Goal: Task Accomplishment & Management: Use online tool/utility

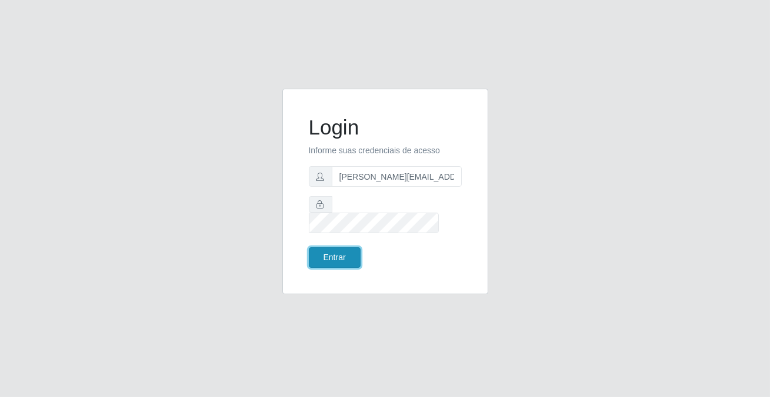
click at [344, 250] on button "Entrar" at bounding box center [335, 257] width 52 height 21
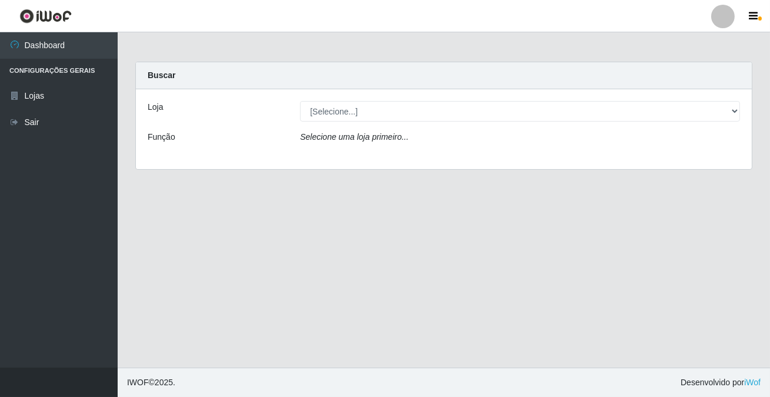
click at [387, 95] on div "Loja [Selecione...] Rede Potiguar 2 - Macaíba Função Selecione uma loja primeir…" at bounding box center [444, 129] width 616 height 80
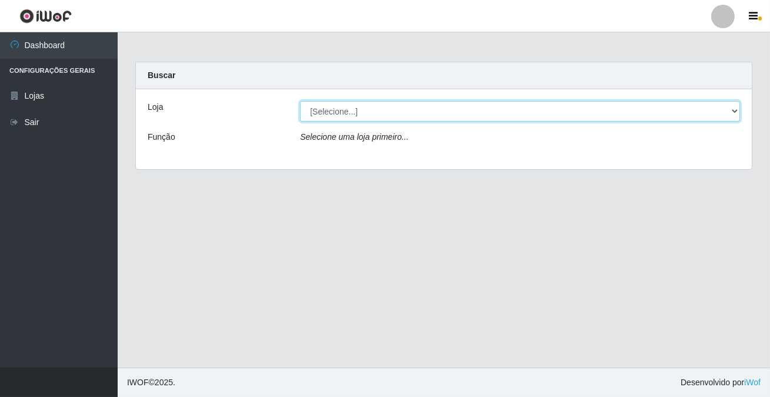
click at [383, 105] on select "[Selecione...] Rede Potiguar 2 - Macaíba" at bounding box center [520, 111] width 440 height 21
select select "101"
click at [300, 101] on select "[Selecione...] Rede Potiguar 2 - Macaíba" at bounding box center [520, 111] width 440 height 21
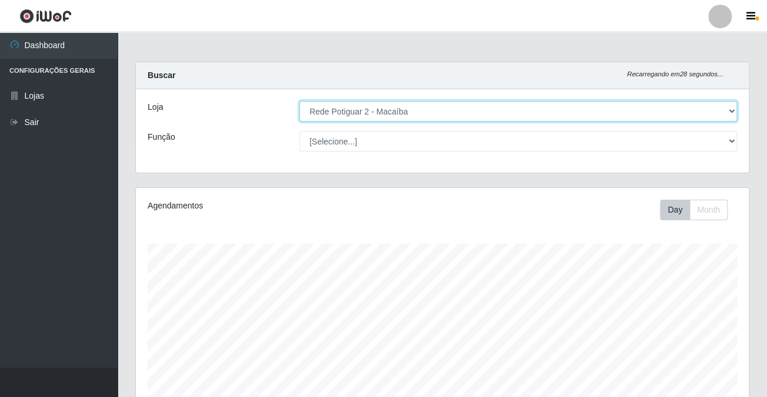
click at [352, 115] on select "[Selecione...] Rede Potiguar 2 - Macaíba" at bounding box center [517, 111] width 437 height 21
click at [299, 101] on select "[Selecione...] Rede Potiguar 2 - Macaíba" at bounding box center [517, 111] width 437 height 21
click at [333, 110] on select "[Selecione...] Rede Potiguar 2 - Macaíba" at bounding box center [517, 111] width 437 height 21
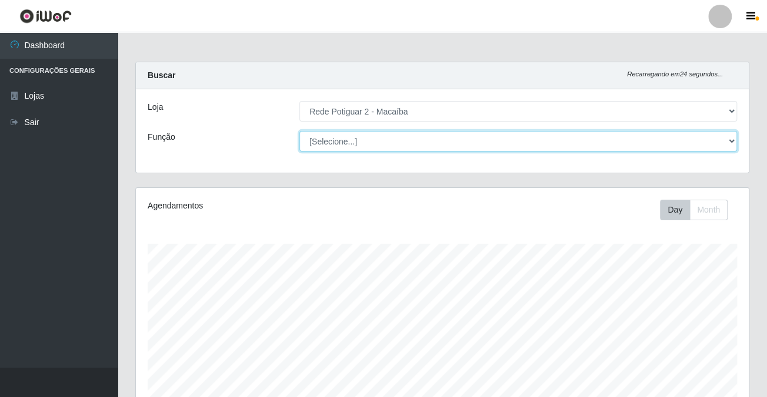
click at [344, 141] on select "[Selecione...] ASG ASG + ASG ++ Auxiliar de Estoque Balconista Embalador Reposi…" at bounding box center [517, 141] width 437 height 21
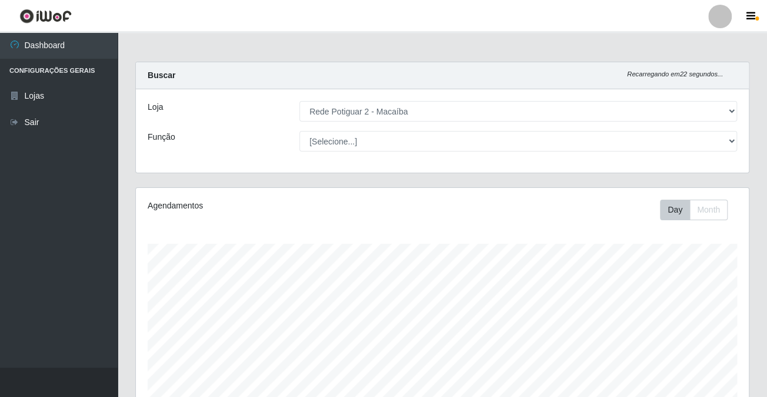
click at [463, 79] on div "Buscar Recarregando em 22 segundos..." at bounding box center [442, 75] width 613 height 27
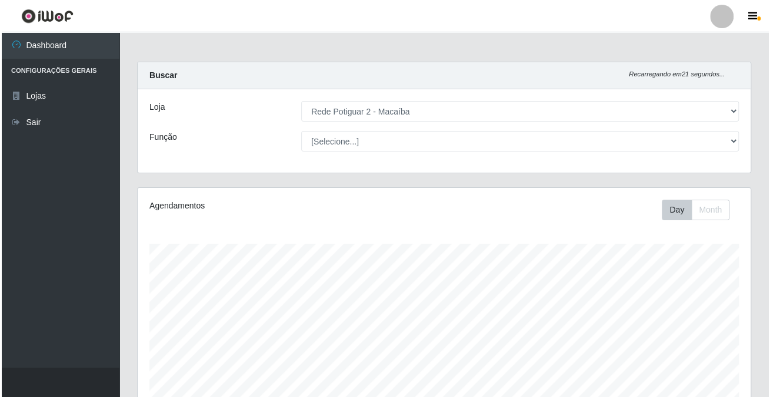
scroll to position [295, 0]
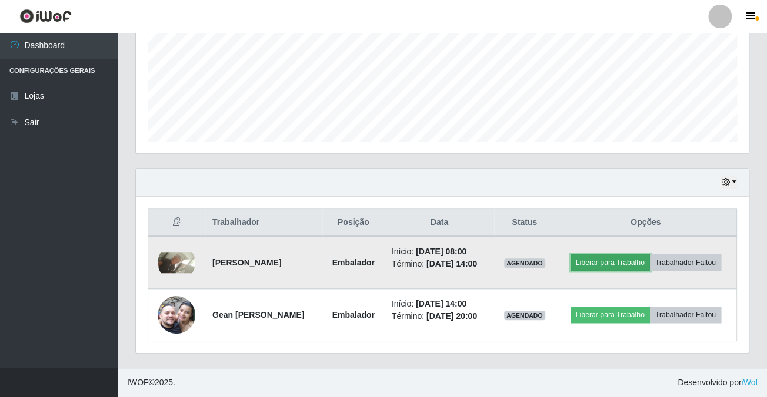
click at [624, 255] on button "Liberar para Trabalho" at bounding box center [609, 263] width 79 height 16
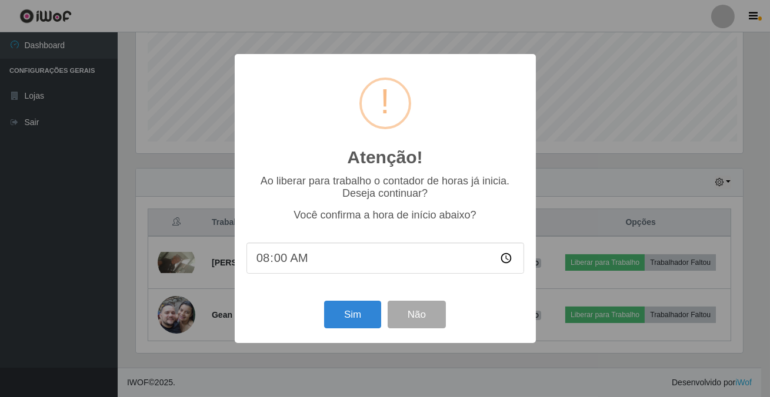
scroll to position [244, 606]
click at [346, 312] on button "Sim" at bounding box center [352, 315] width 57 height 28
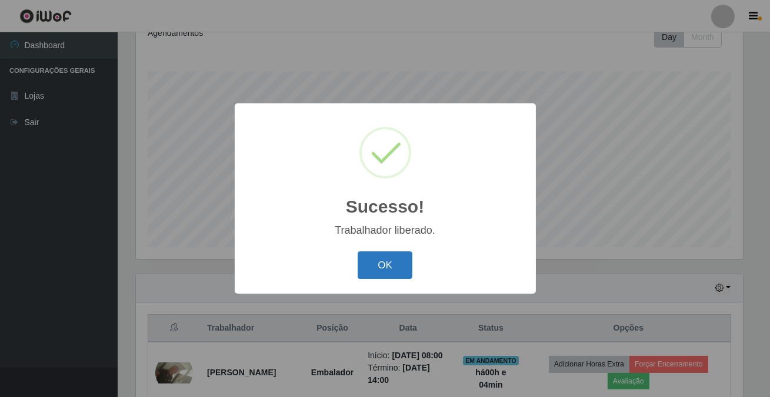
click at [380, 270] on button "OK" at bounding box center [384, 266] width 55 height 28
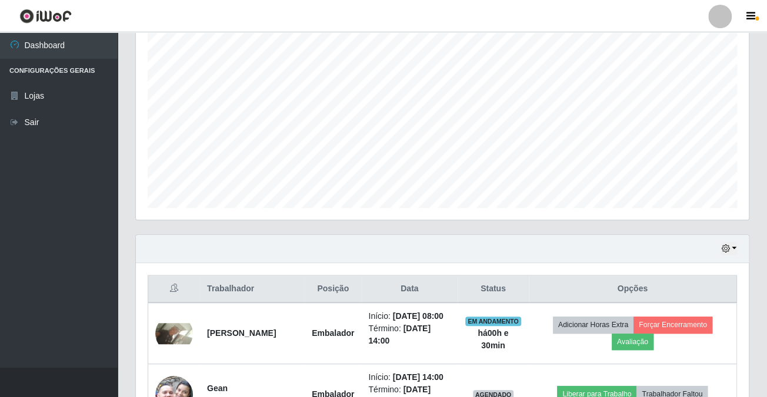
scroll to position [319, 0]
